Goal: Task Accomplishment & Management: Complete application form

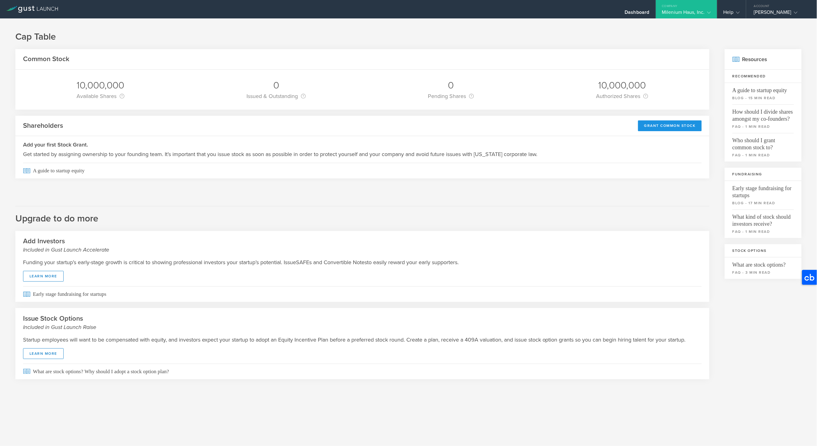
click at [660, 126] on div "Grant Common Stock" at bounding box center [670, 125] width 64 height 11
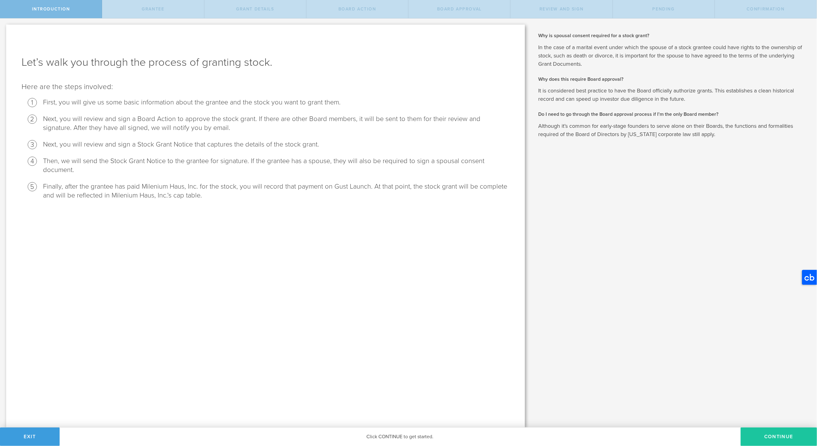
click at [771, 437] on button "Continue" at bounding box center [779, 437] width 76 height 18
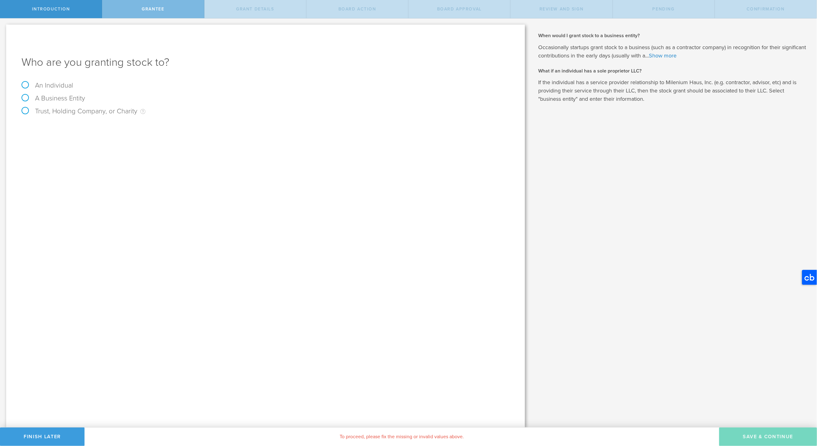
click at [56, 86] on label "An Individual" at bounding box center [48, 85] width 52 height 8
click at [4, 28] on input "An Individual" at bounding box center [2, 23] width 4 height 10
radio input "true"
click at [196, 128] on input "text" at bounding box center [289, 128] width 442 height 9
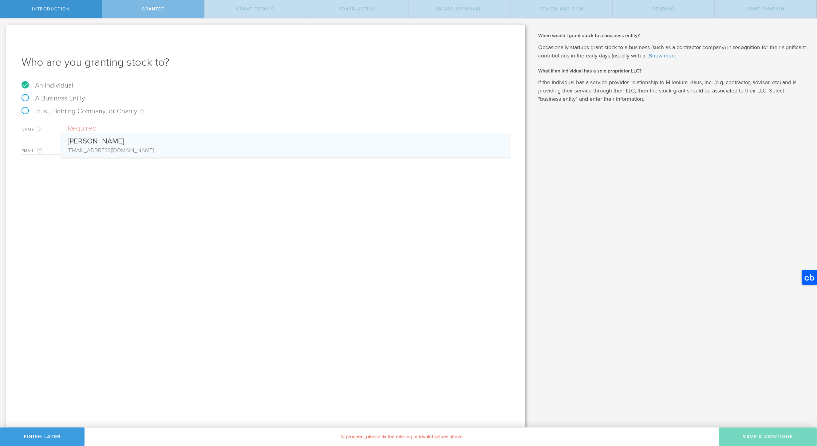
click at [135, 146] on div "[EMAIL_ADDRESS][DOMAIN_NAME]" at bounding box center [286, 150] width 436 height 8
type input "[PERSON_NAME]"
type input "[EMAIL_ADDRESS][DOMAIN_NAME]"
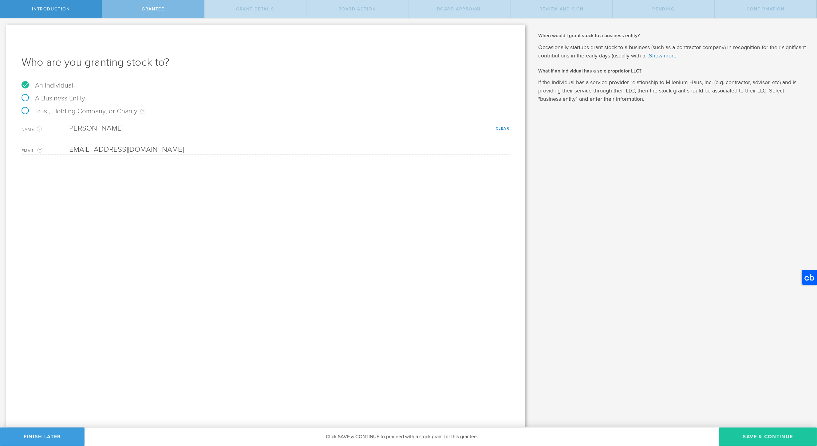
click at [747, 438] on button "Save & Continue" at bounding box center [768, 437] width 98 height 18
type input "48"
type input "12"
select select "none"
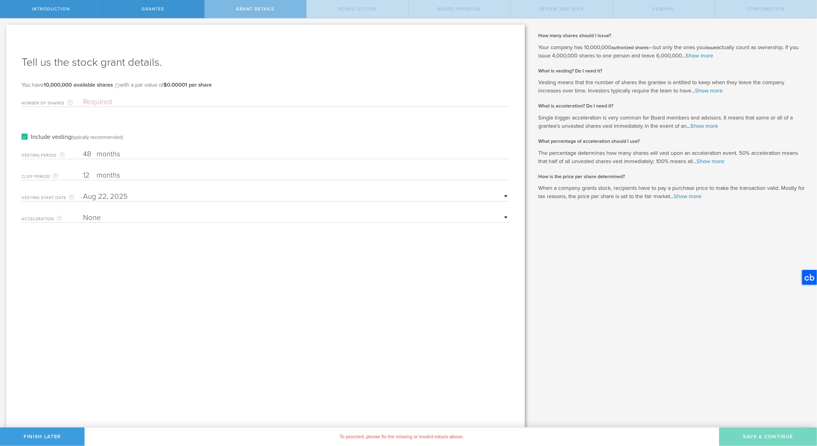
click at [110, 101] on input "Number of Shares The total amount of stock the company is granting to this reci…" at bounding box center [296, 101] width 427 height 9
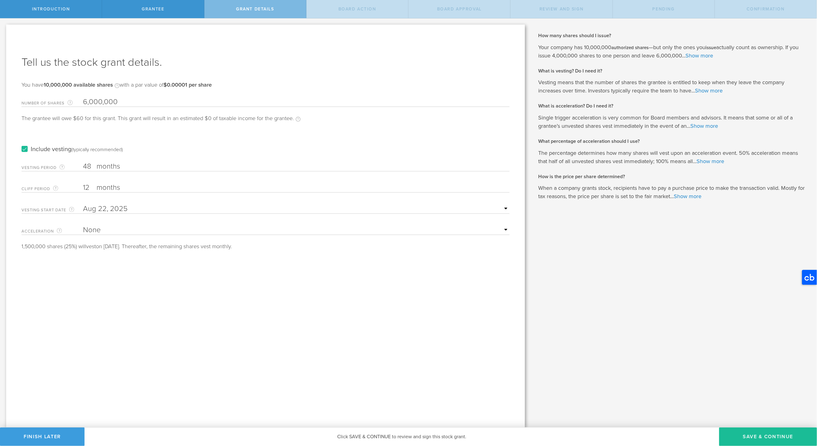
type input "6,000,000"
click at [87, 189] on input "12" at bounding box center [296, 187] width 427 height 9
click at [88, 188] on input "12" at bounding box center [296, 187] width 427 height 9
type input "1"
click at [96, 229] on select "None Single Trigger Double Trigger" at bounding box center [296, 230] width 427 height 9
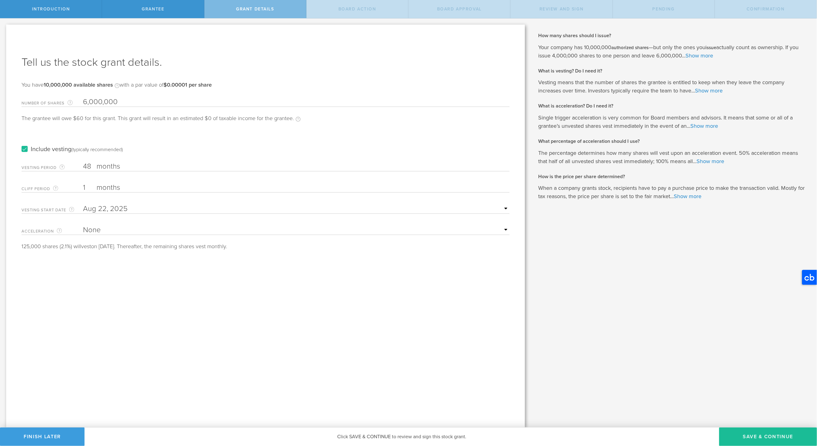
select select "double"
click at [83, 226] on select "None Single Trigger Double Trigger" at bounding box center [296, 230] width 427 height 9
click at [178, 163] on input "48" at bounding box center [296, 166] width 427 height 9
type input "4"
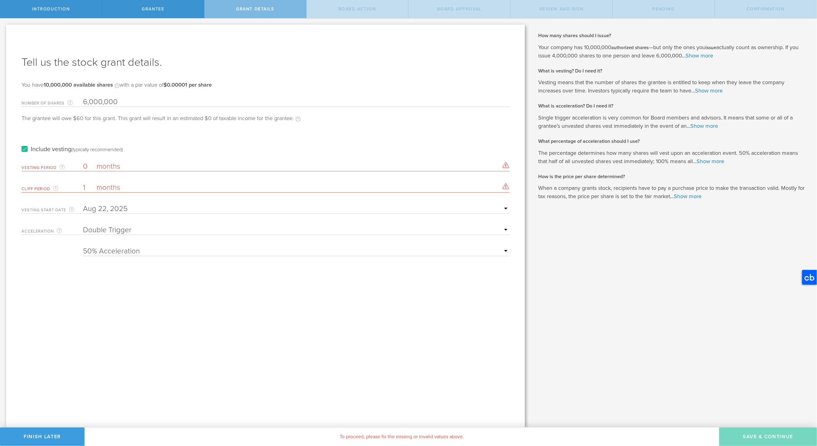
type input "0"
click at [148, 185] on label "months" at bounding box center [127, 188] width 61 height 10
click at [148, 185] on input "1" at bounding box center [296, 187] width 427 height 9
type input "0"
click at [160, 206] on input "text" at bounding box center [296, 208] width 427 height 9
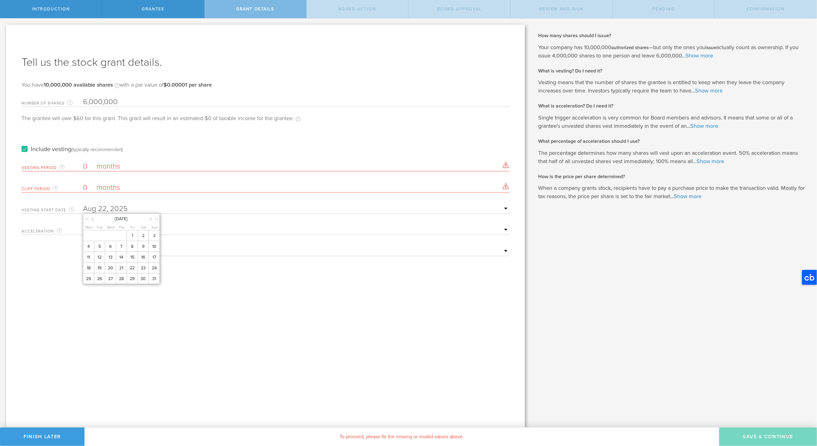
click at [190, 186] on input "0" at bounding box center [296, 187] width 427 height 9
click at [160, 230] on select "None Single Trigger Double Trigger" at bounding box center [296, 230] width 427 height 9
click at [154, 248] on select "25% Acceleration 50% Acceleration 75% Acceleration 100% Acceleration" at bounding box center [296, 251] width 427 height 9
select select "100"
click at [83, 247] on select "25% Acceleration 50% Acceleration 75% Acceleration 100% Acceleration" at bounding box center [296, 251] width 427 height 9
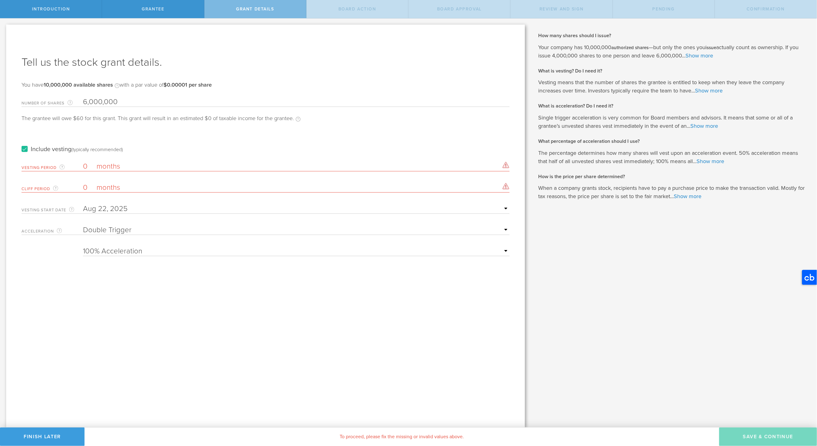
click at [145, 167] on label "months" at bounding box center [127, 167] width 61 height 10
click at [145, 167] on input "0" at bounding box center [296, 166] width 427 height 9
click at [506, 165] on div "The vesting period must be at least 1 month and at most 10 years." at bounding box center [506, 165] width 7 height 6
click at [407, 166] on input "0" at bounding box center [296, 166] width 427 height 9
type input "1"
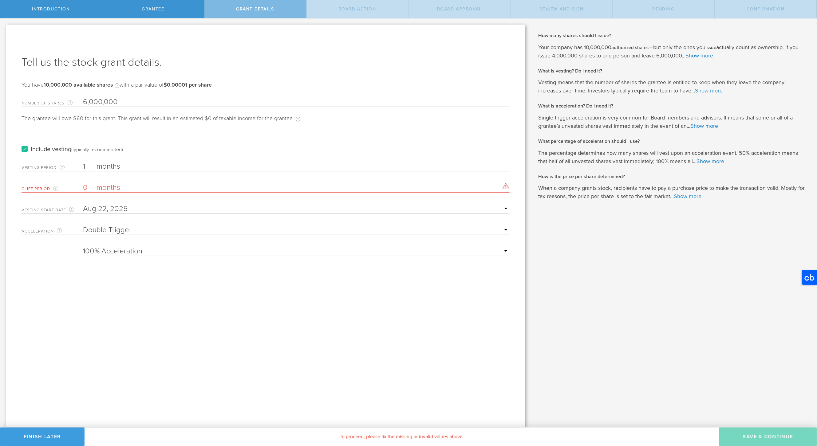
click at [349, 185] on input "0" at bounding box center [296, 187] width 427 height 9
type input "1"
click at [92, 102] on input "6,000,000" at bounding box center [296, 101] width 427 height 9
type input "6,150,000"
click at [160, 183] on input "1" at bounding box center [296, 187] width 427 height 9
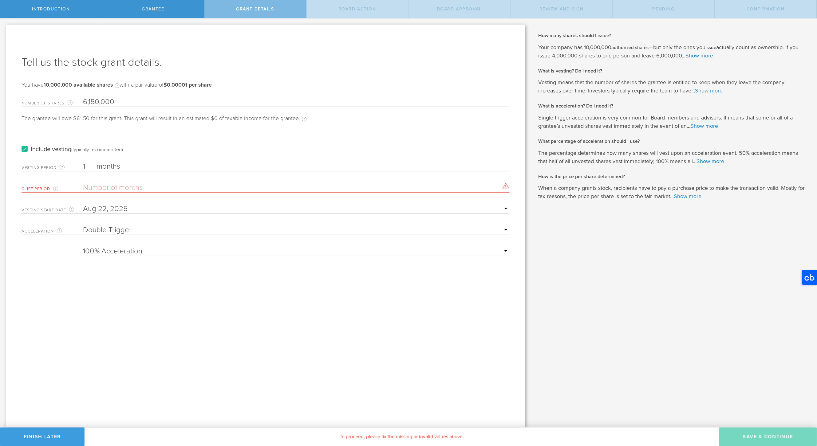
type input "0"
click at [207, 185] on input "0" at bounding box center [296, 187] width 427 height 9
type input "1"
click at [88, 104] on input "6,150,000" at bounding box center [296, 101] width 427 height 9
click at [133, 101] on input "150,000" at bounding box center [296, 101] width 427 height 9
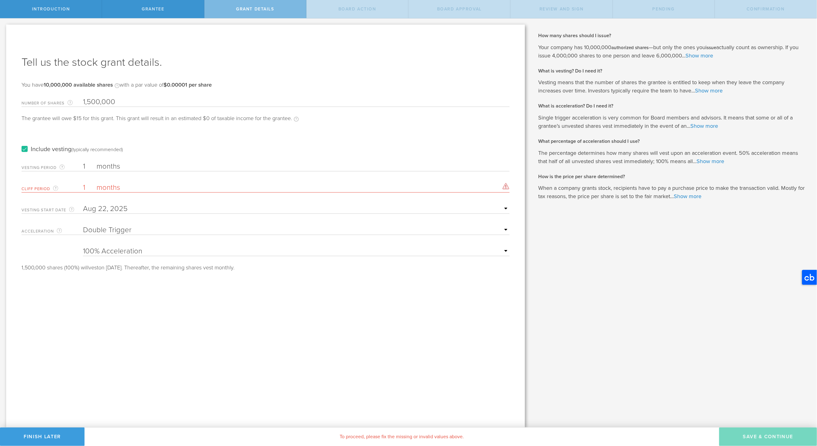
type input "1,500,000"
click at [26, 148] on label "Include vesting (typically recommended)" at bounding box center [72, 149] width 101 height 6
click at [0, 0] on input "Include vesting (typically recommended)" at bounding box center [0, 0] width 0 height 0
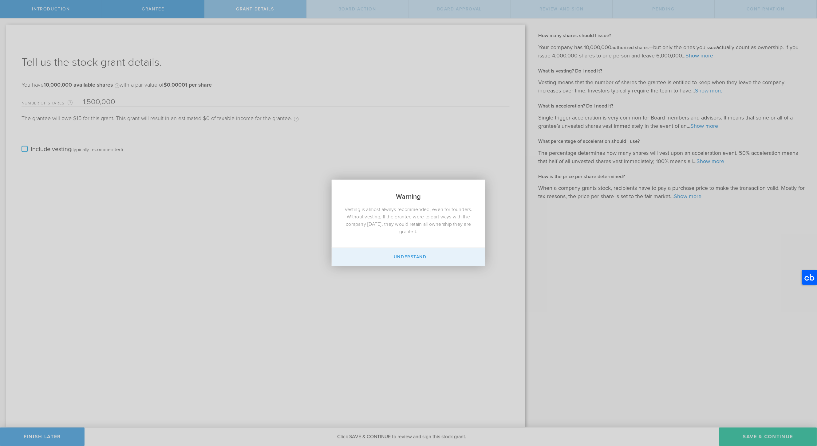
click at [397, 255] on button "I Understand" at bounding box center [409, 257] width 154 height 18
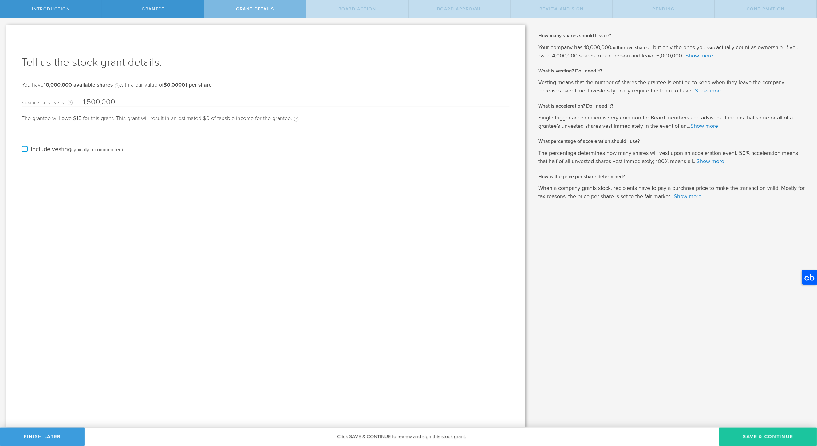
click at [781, 438] on button "Save & Continue" at bounding box center [768, 437] width 98 height 18
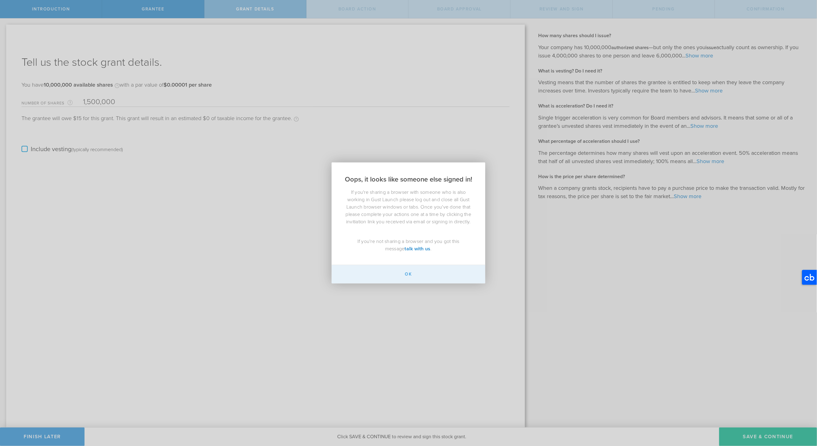
click at [408, 274] on button "Ok" at bounding box center [409, 274] width 154 height 18
